Goal: Transaction & Acquisition: Purchase product/service

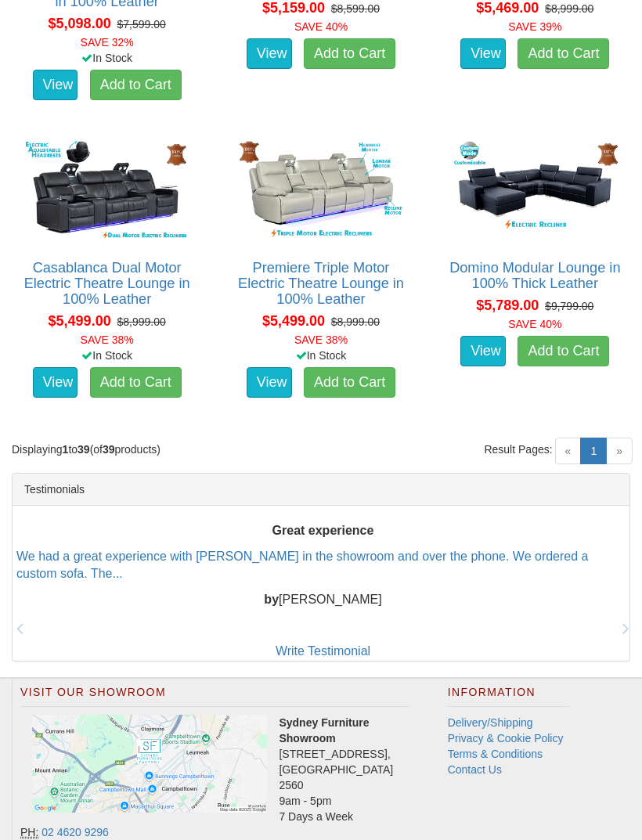
scroll to position [4544, 0]
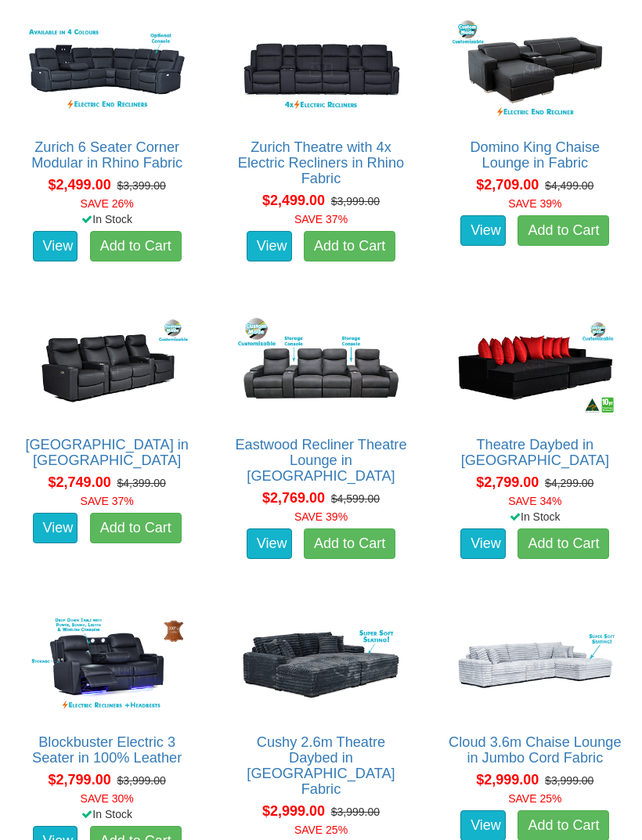
scroll to position [1626, 0]
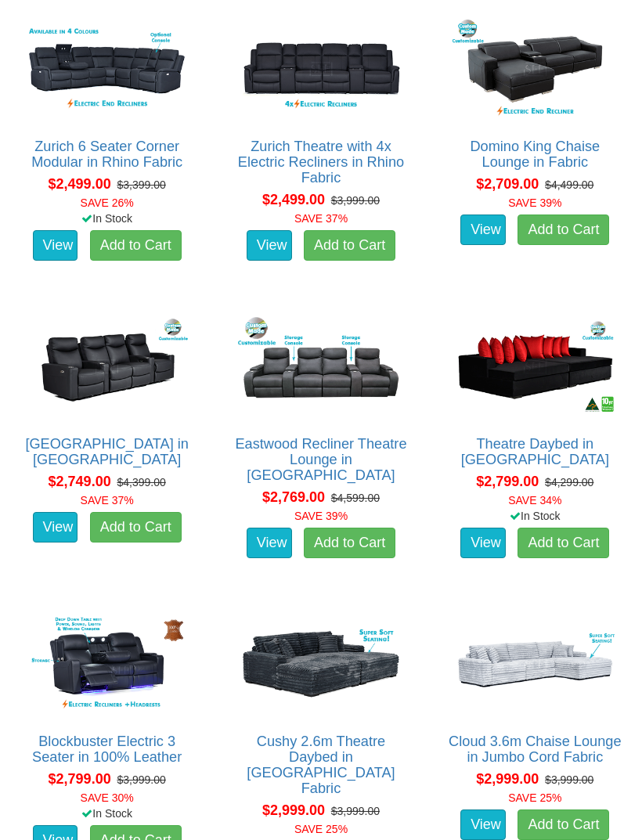
click at [576, 374] on img at bounding box center [535, 367] width 173 height 107
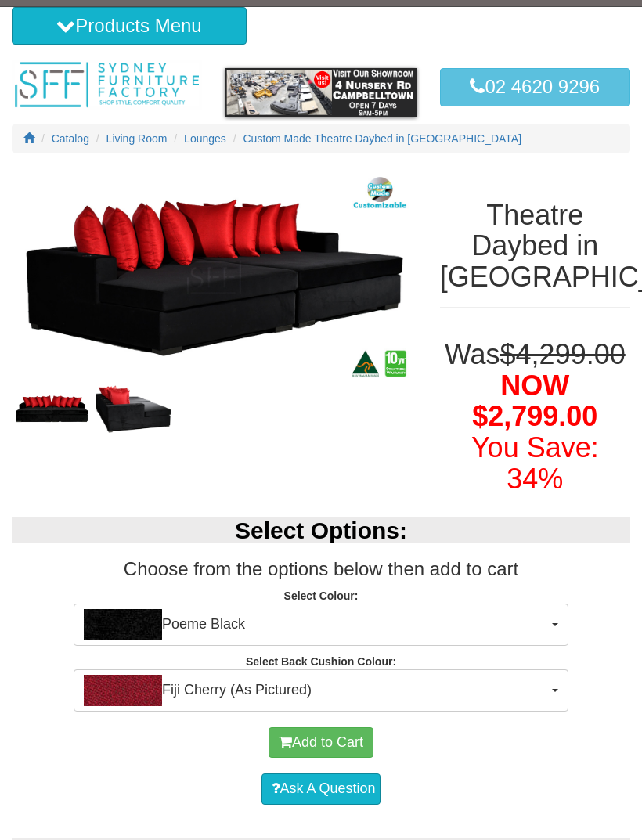
scroll to position [38, 0]
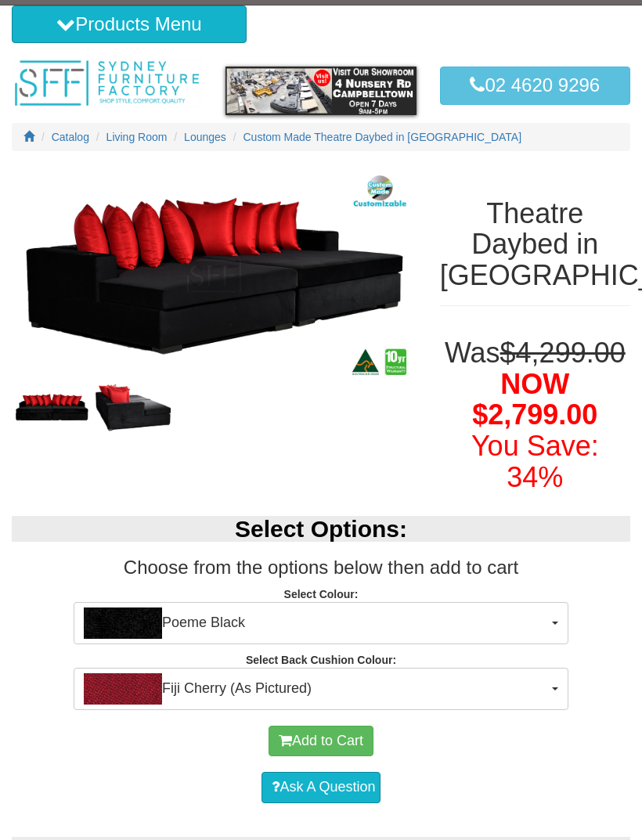
click at [529, 688] on span "Fiji Cherry (As Pictured)" at bounding box center [316, 688] width 464 height 31
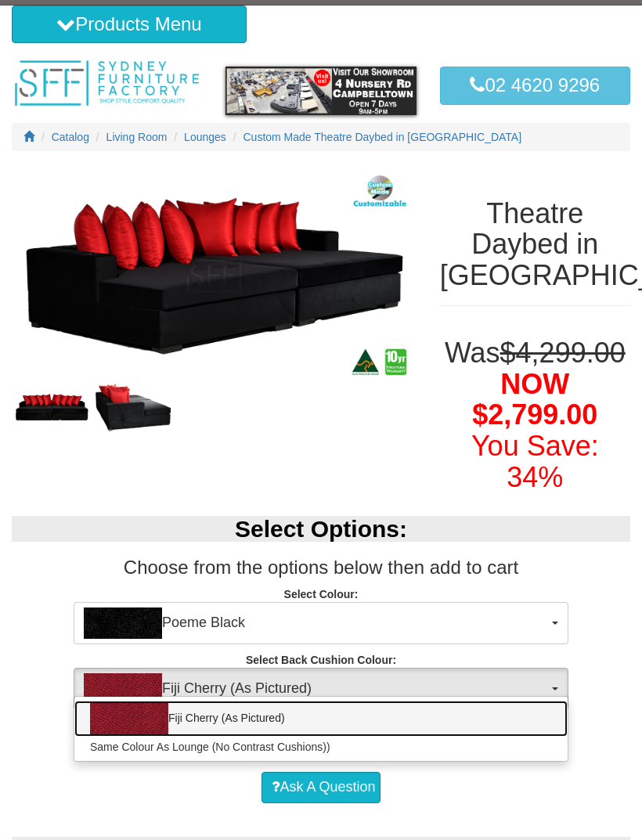
click at [508, 701] on link "Fiji Cherry (As Pictured)" at bounding box center [320, 719] width 493 height 36
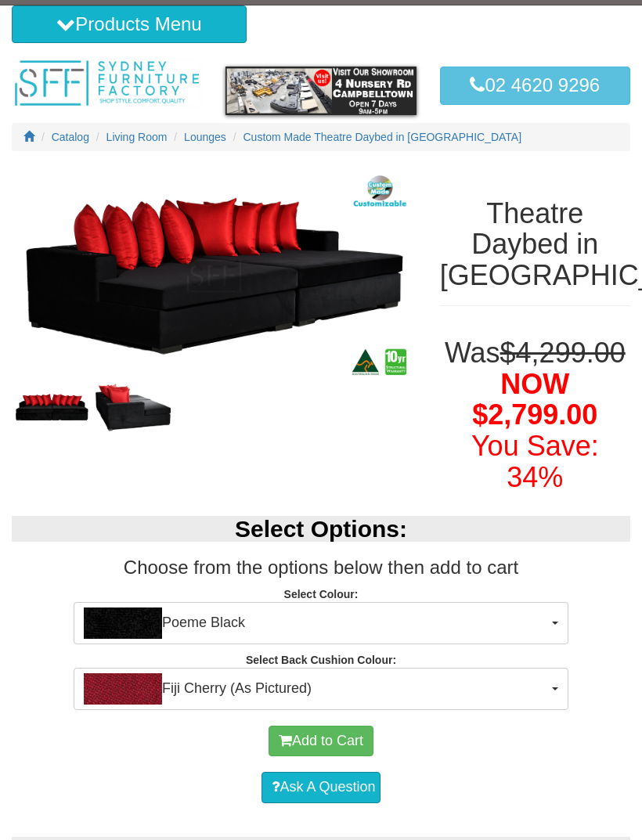
click at [510, 681] on span "Fiji Cherry (As Pictured)" at bounding box center [316, 688] width 464 height 31
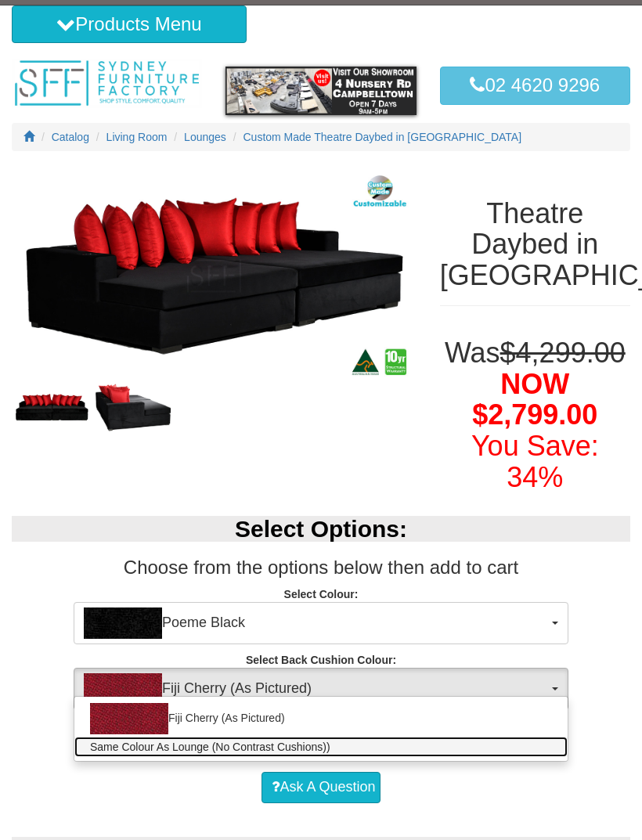
click at [493, 737] on link "Same Colour As Lounge (No Contrast Cushions))" at bounding box center [320, 747] width 493 height 20
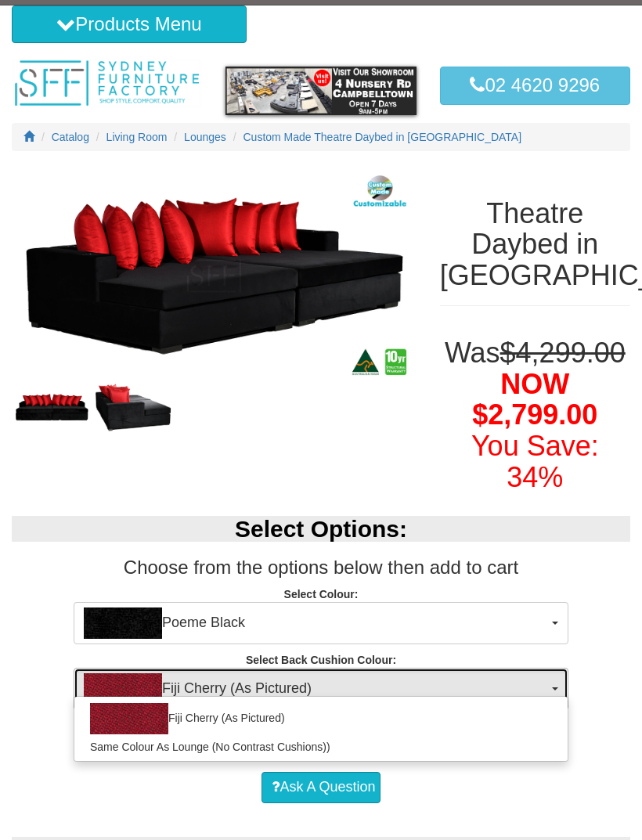
select select "1972"
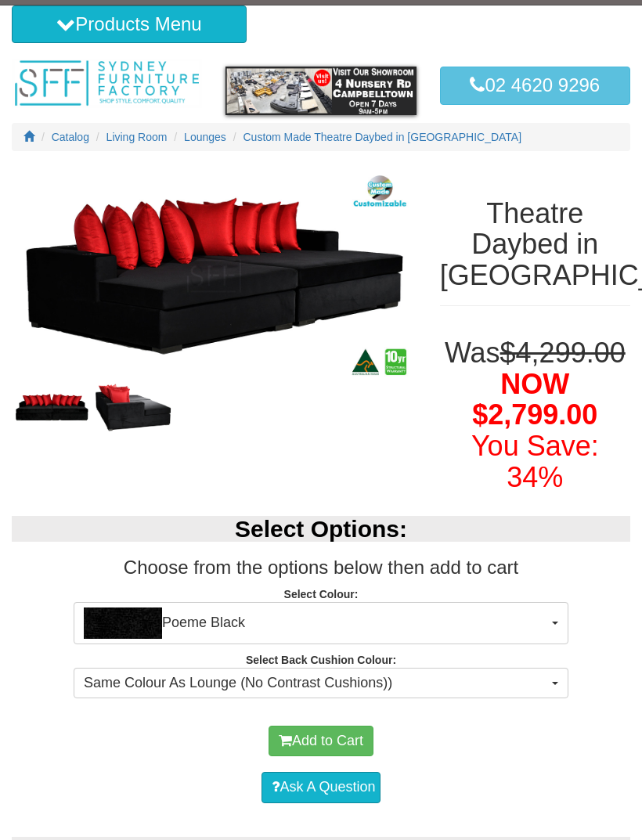
click at [518, 619] on span "Poeme Black" at bounding box center [316, 623] width 464 height 31
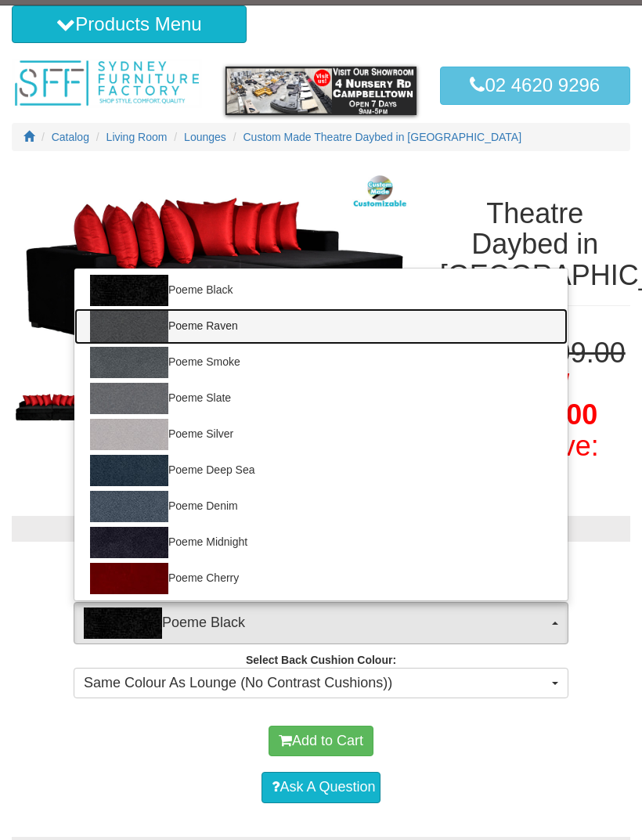
click at [109, 336] on img at bounding box center [129, 326] width 78 height 31
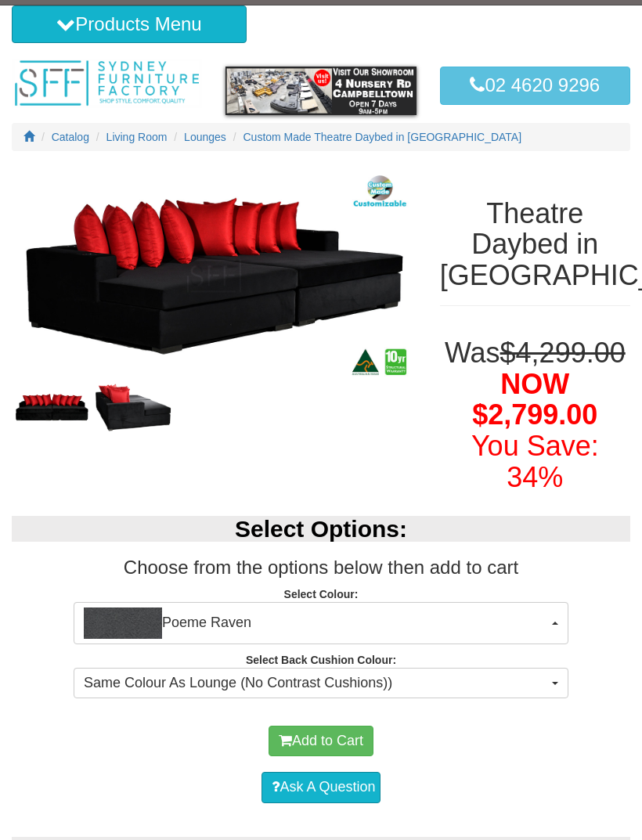
click at [525, 608] on span "Poeme Raven" at bounding box center [316, 623] width 464 height 31
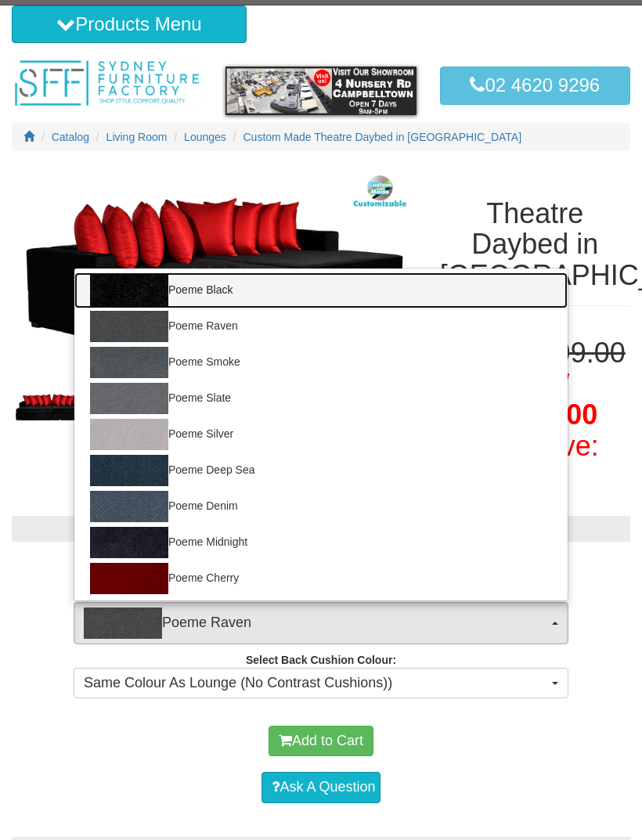
click at [114, 283] on img at bounding box center [129, 290] width 78 height 31
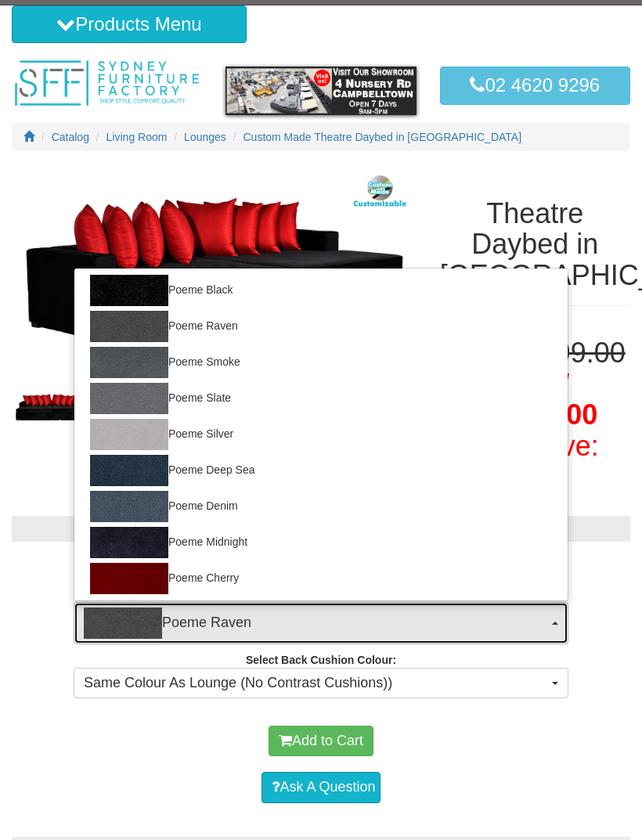
select select "1970"
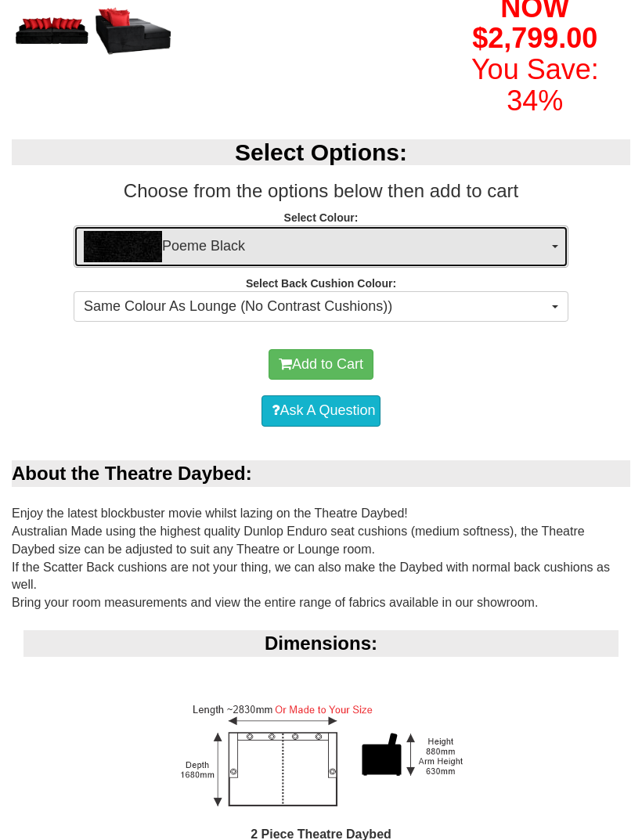
scroll to position [0, 0]
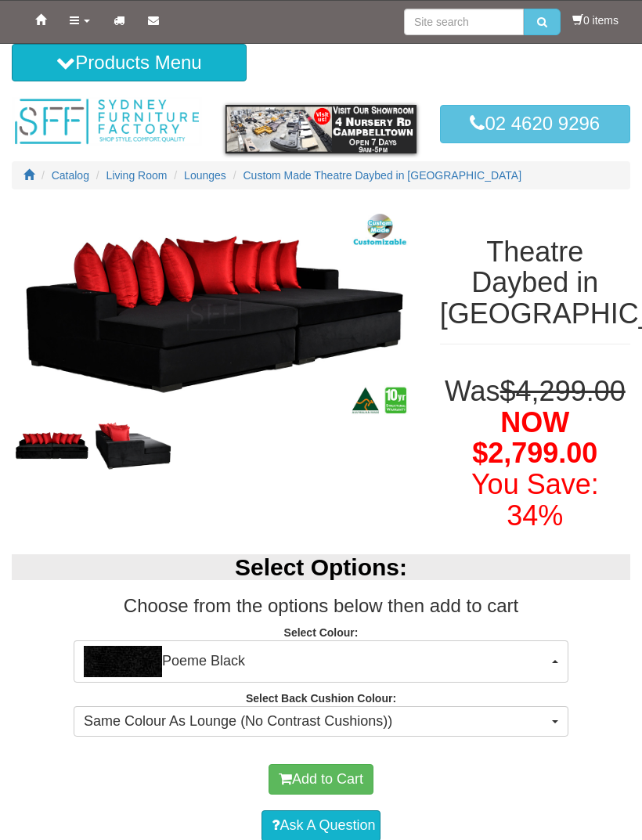
click at [67, 39] on link "Products" at bounding box center [80, 20] width 44 height 39
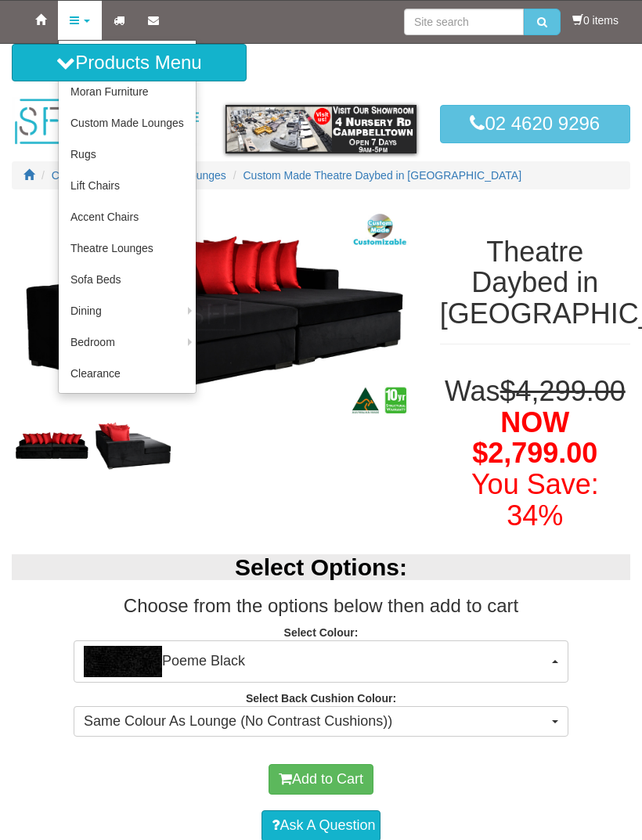
click at [0, 0] on link "Beds" at bounding box center [0, 0] width 0 height 0
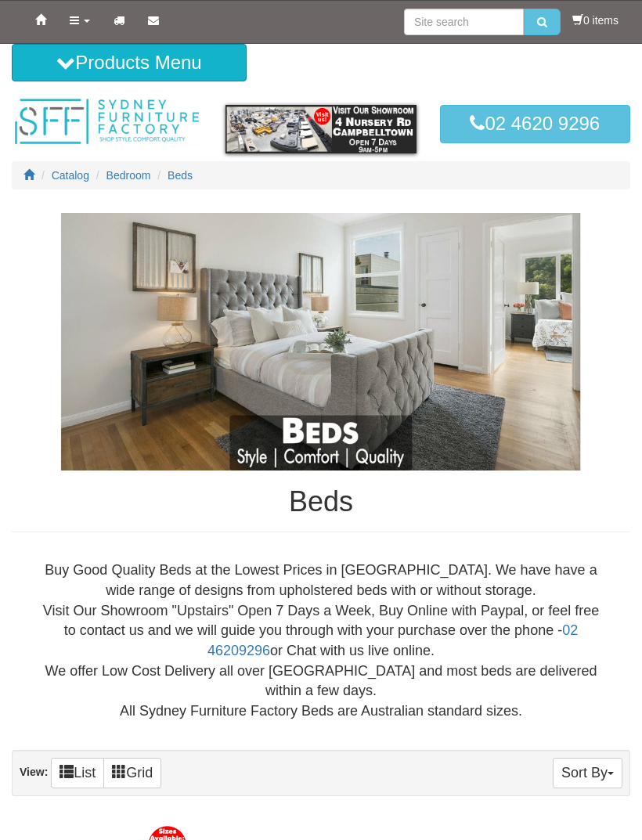
click at [71, 35] on link "Products" at bounding box center [80, 20] width 44 height 39
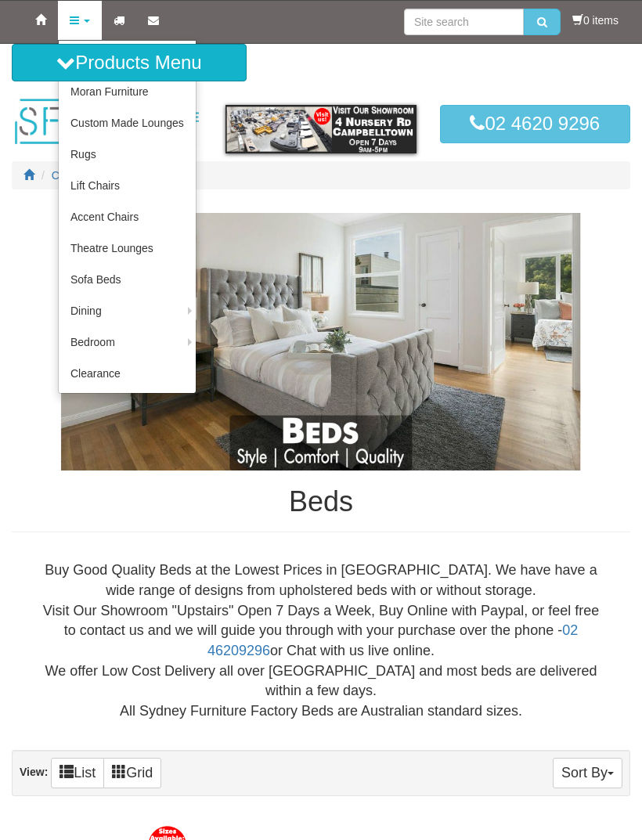
click at [80, 218] on link "Accent Chairs" at bounding box center [127, 216] width 137 height 31
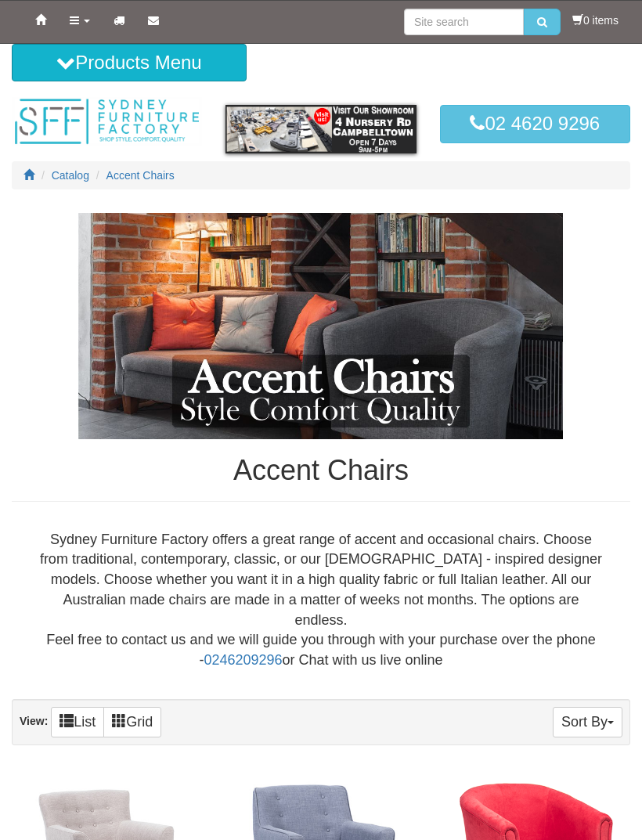
click at [66, 36] on link "Products" at bounding box center [80, 20] width 44 height 39
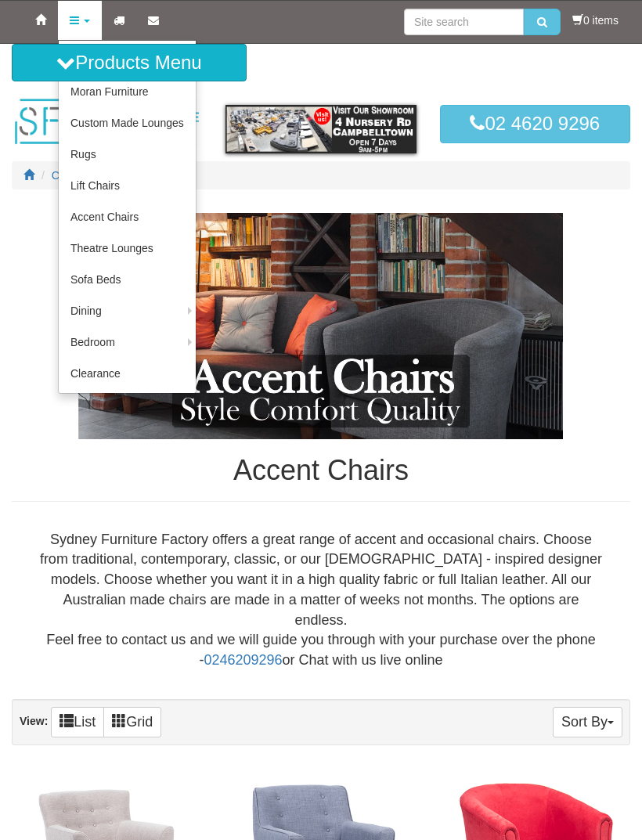
click at [81, 127] on link "Custom Made Lounges" at bounding box center [127, 122] width 137 height 31
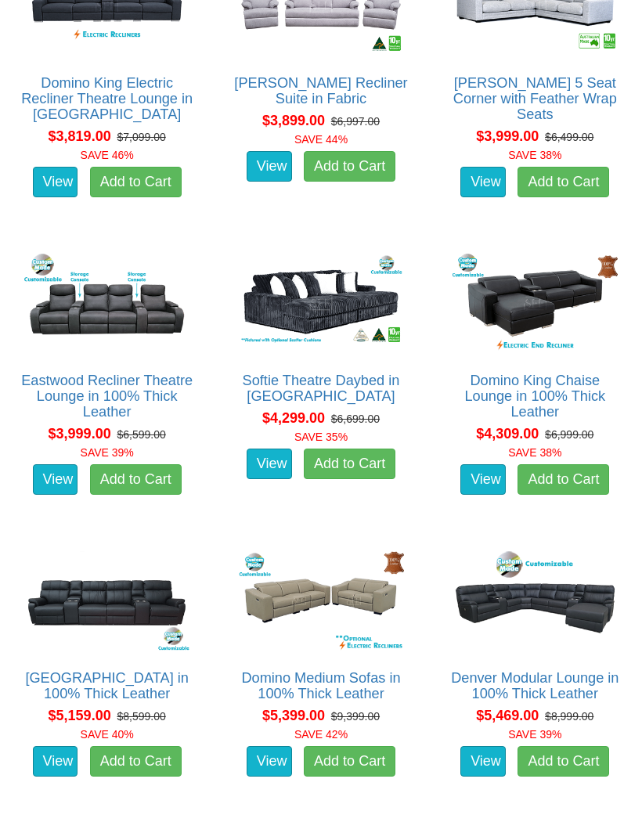
scroll to position [5166, 0]
